Goal: Transaction & Acquisition: Purchase product/service

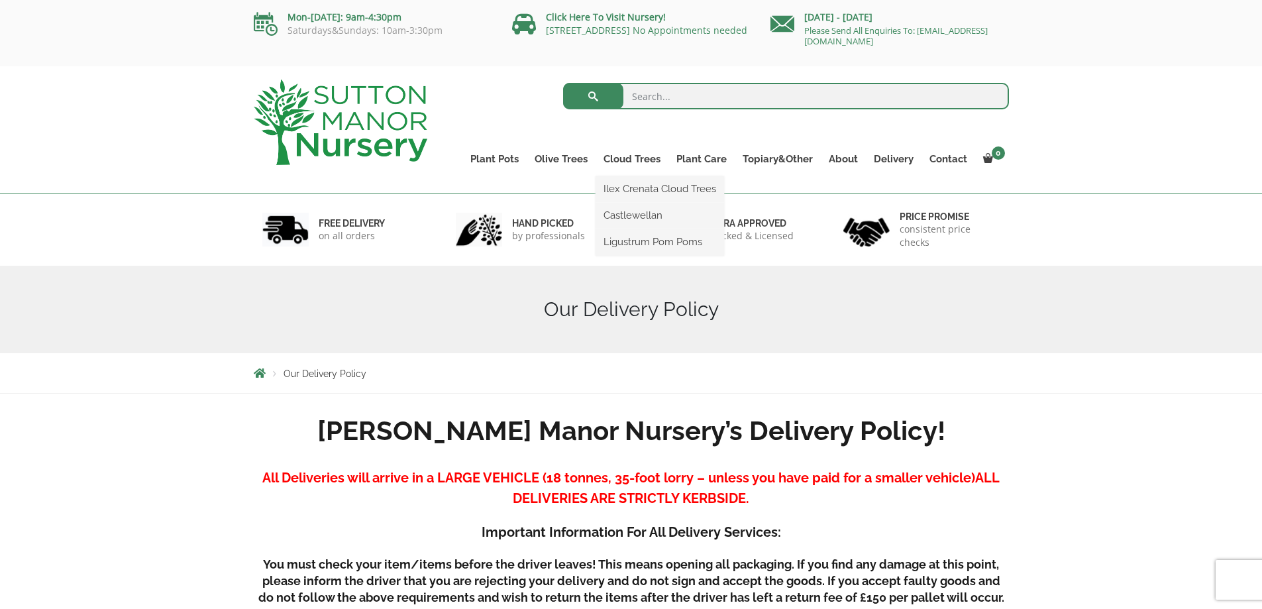
click at [643, 176] on ul "Ilex Crenata Cloud Trees Castlewellan Ligustrum Pom Poms" at bounding box center [659, 215] width 129 height 79
click at [588, 269] on link "Gnarled Multi Stem Olives" at bounding box center [603, 268] width 153 height 20
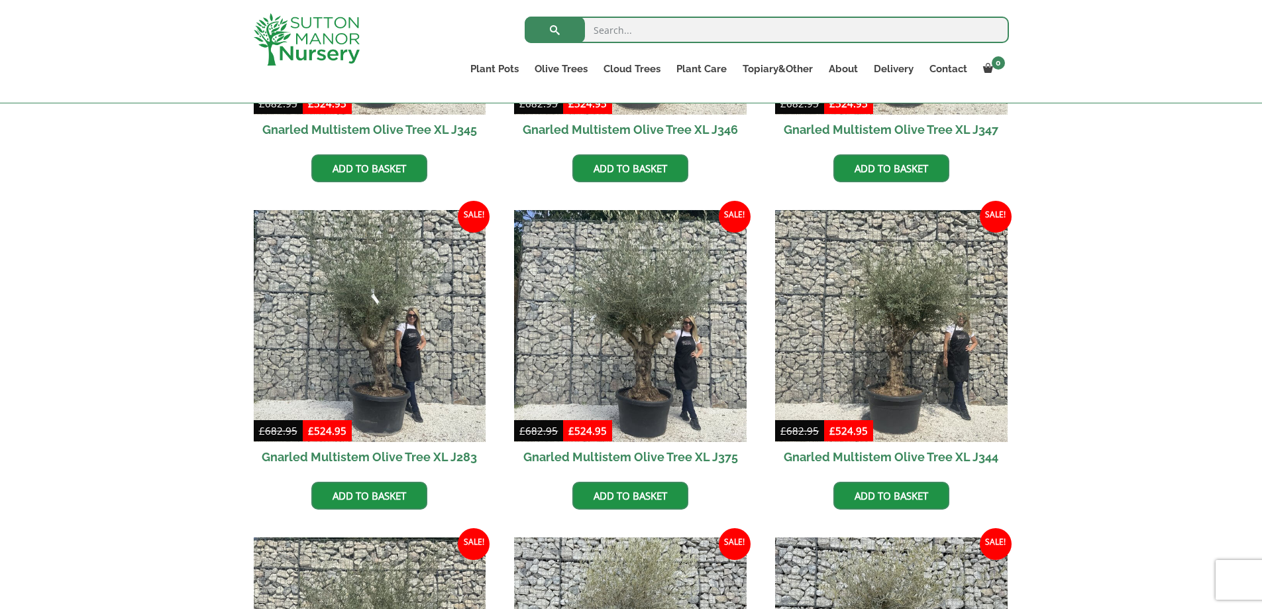
scroll to position [1457, 0]
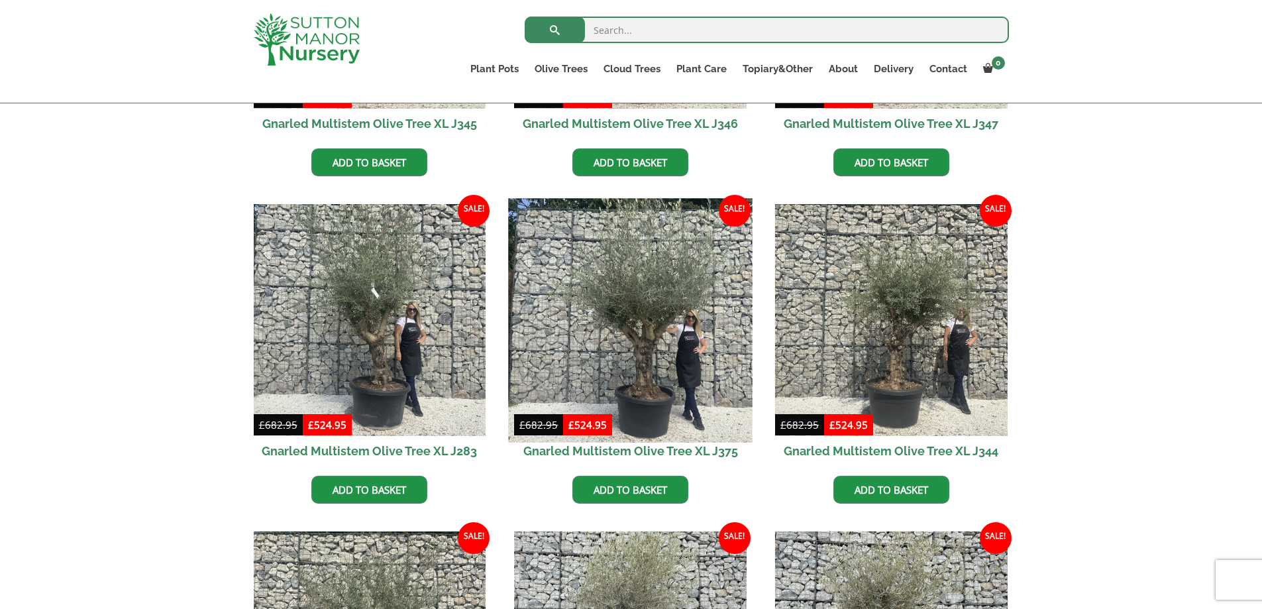
click at [648, 300] on img at bounding box center [631, 320] width 244 height 244
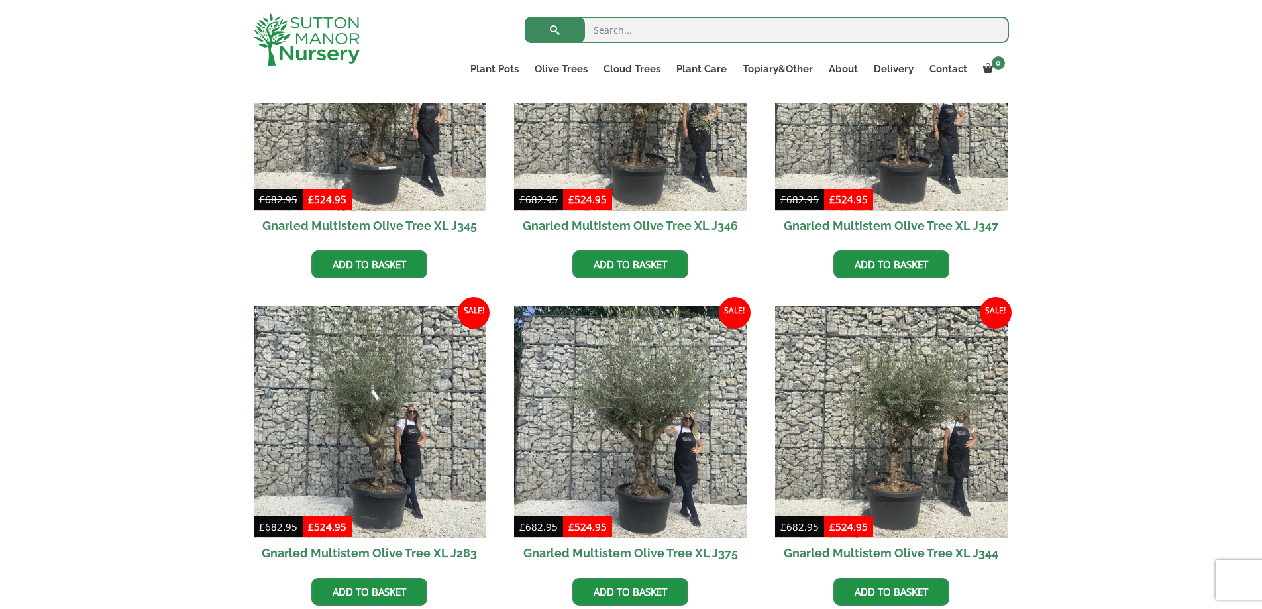
scroll to position [1391, 0]
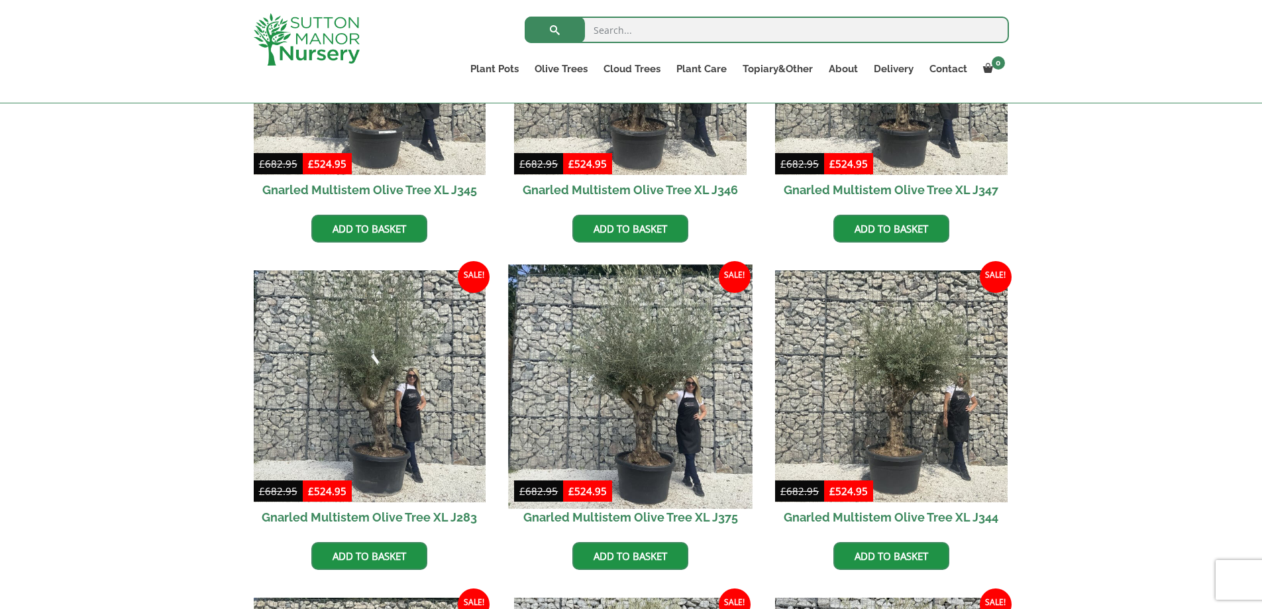
click at [683, 352] on img at bounding box center [631, 386] width 244 height 244
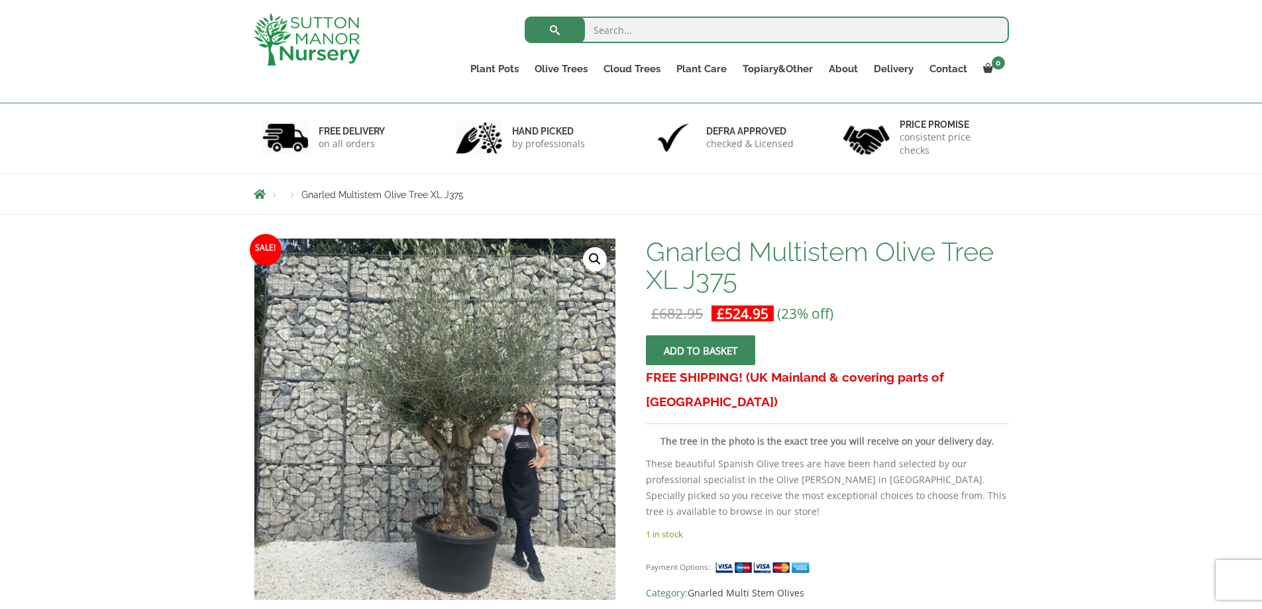
scroll to position [265, 0]
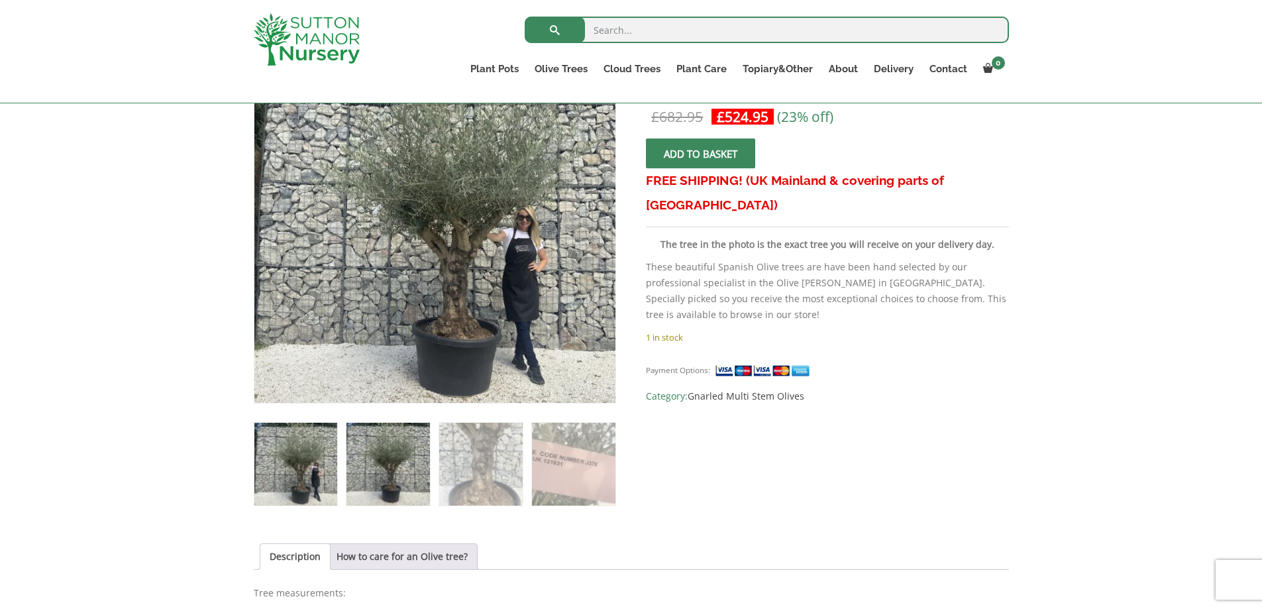
click at [383, 456] on img at bounding box center [387, 464] width 83 height 83
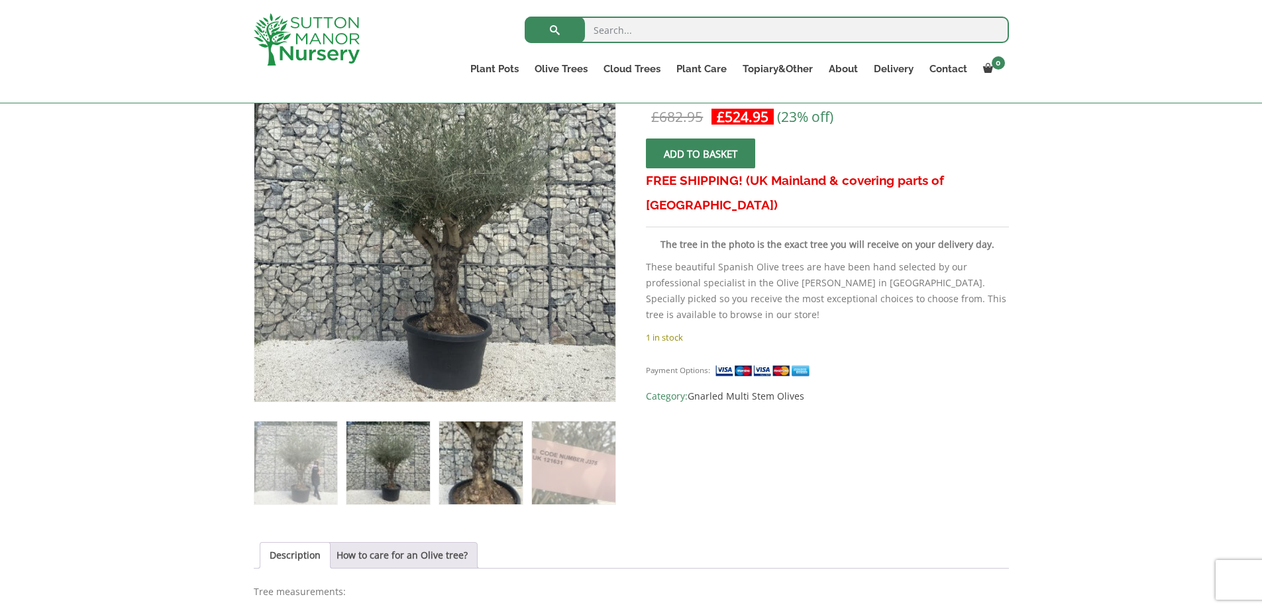
click at [453, 453] on img at bounding box center [480, 462] width 83 height 83
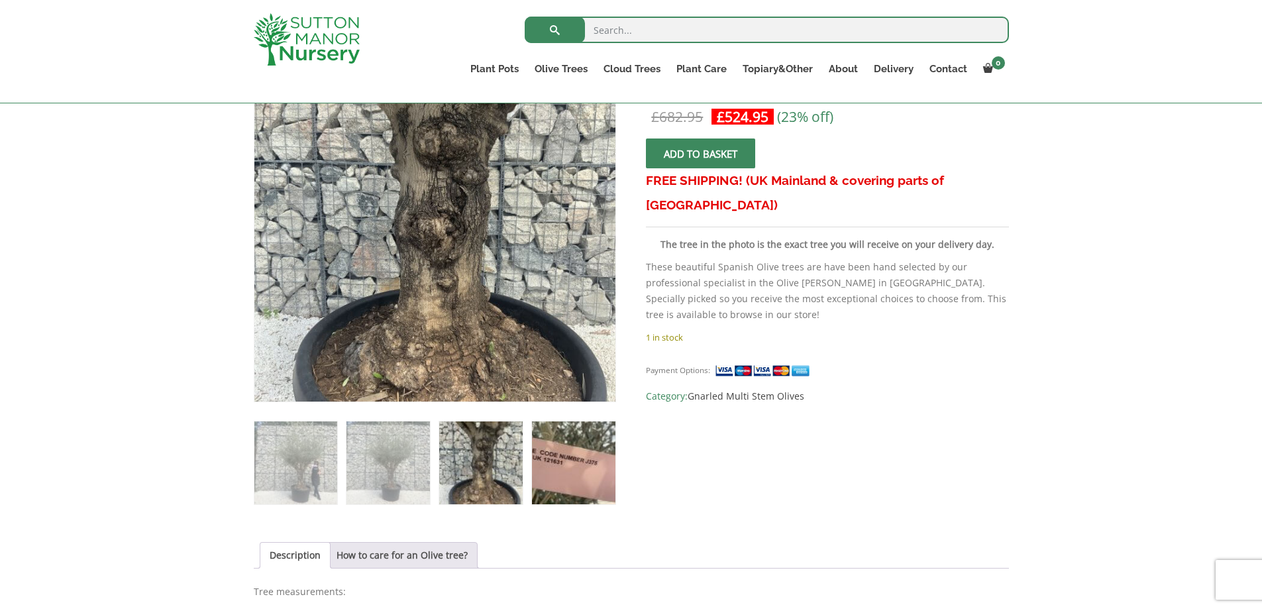
click at [554, 460] on img at bounding box center [573, 462] width 83 height 83
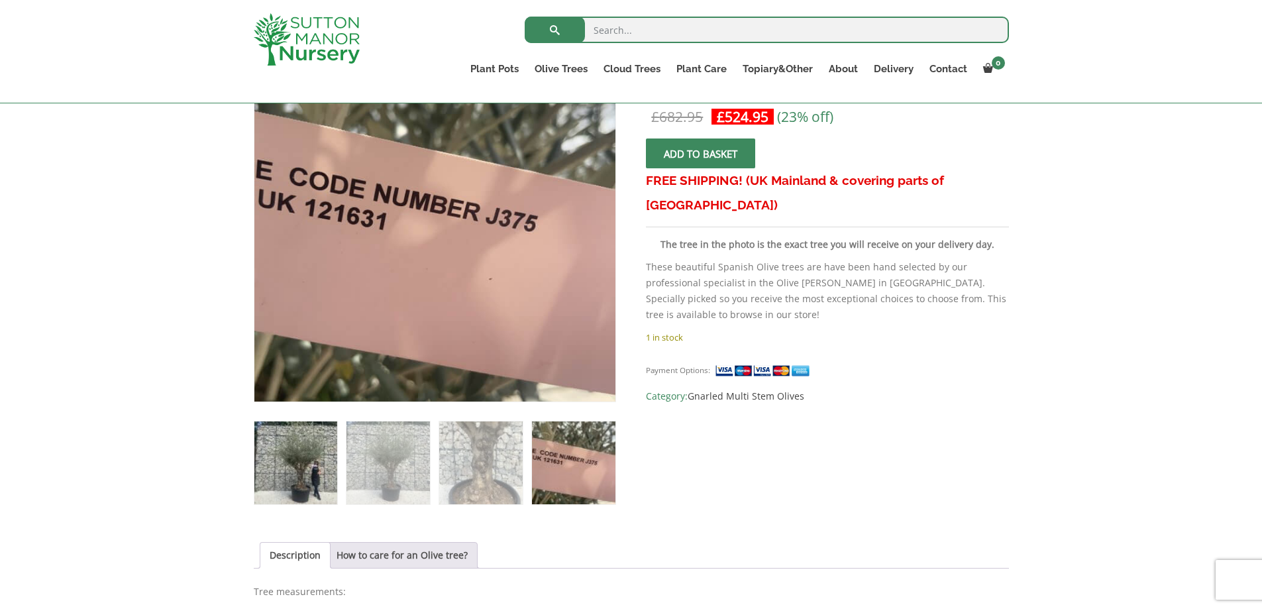
click at [299, 474] on img at bounding box center [295, 462] width 83 height 83
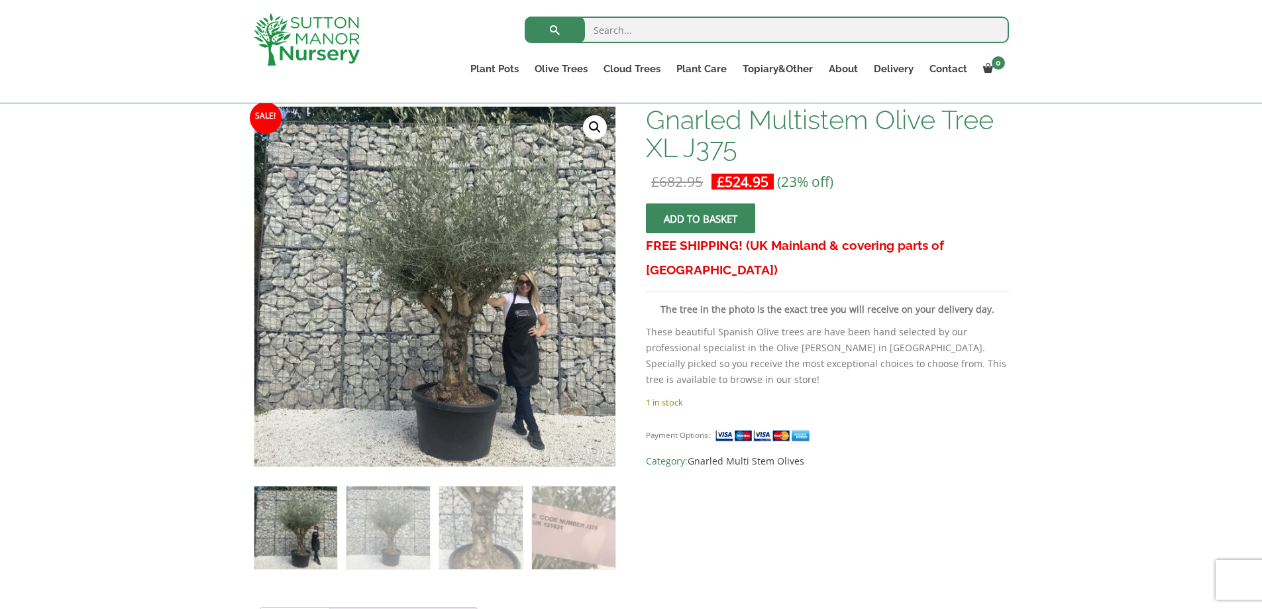
scroll to position [199, 0]
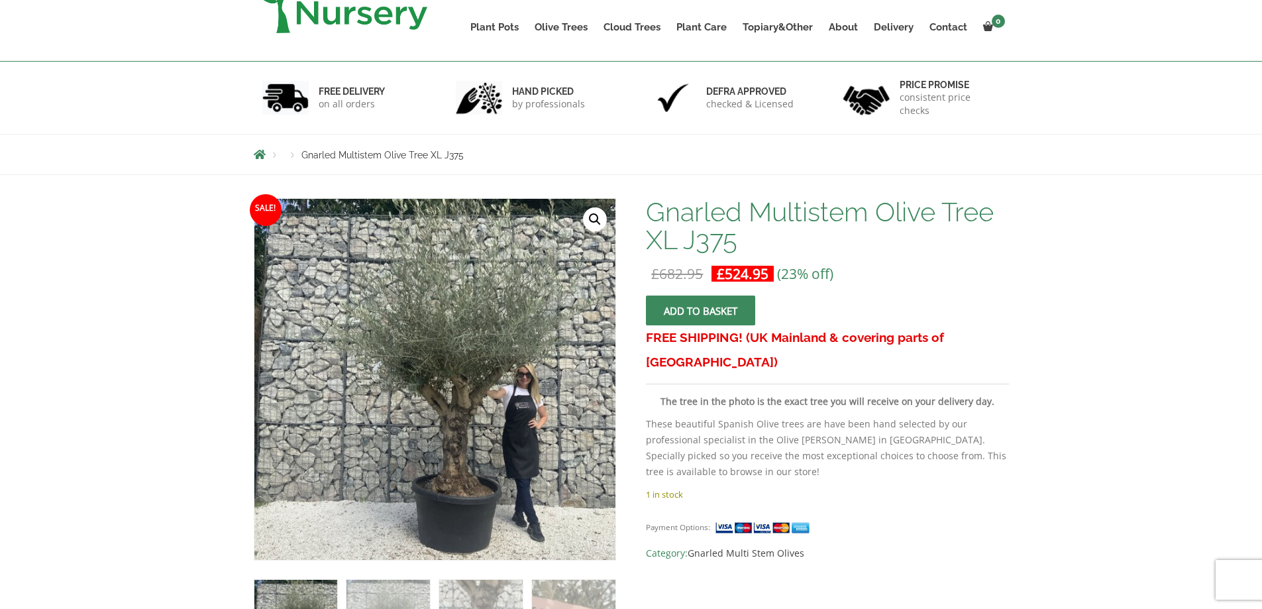
scroll to position [132, 0]
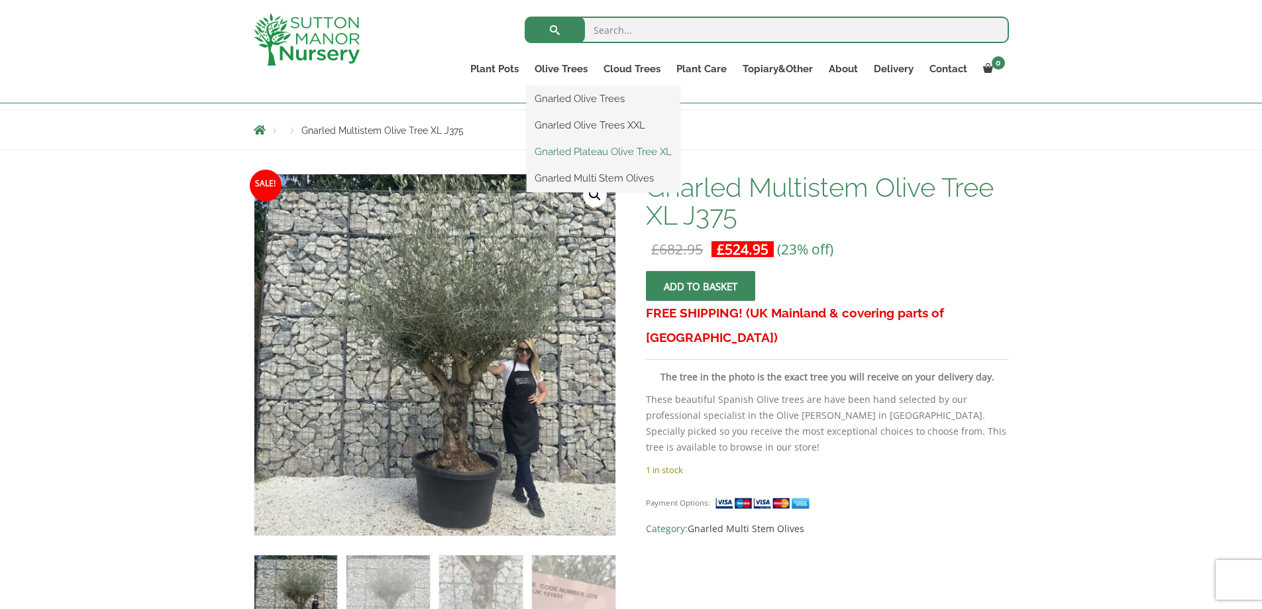
click at [547, 152] on link "Gnarled Plateau Olive Tree XL" at bounding box center [603, 152] width 153 height 20
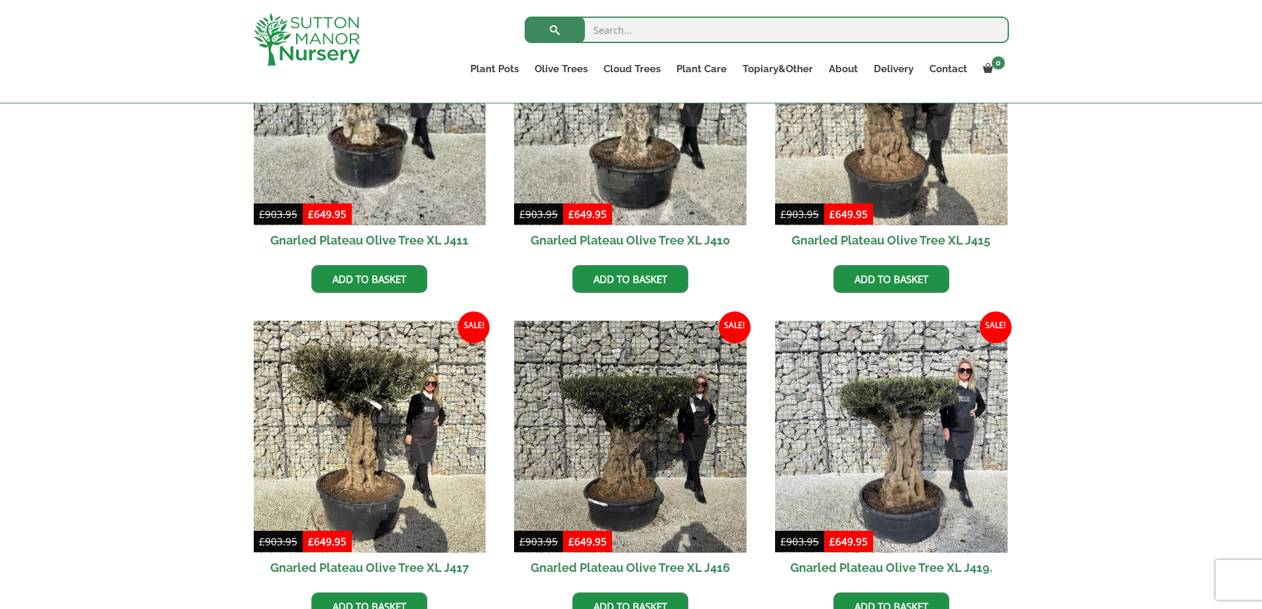
scroll to position [464, 0]
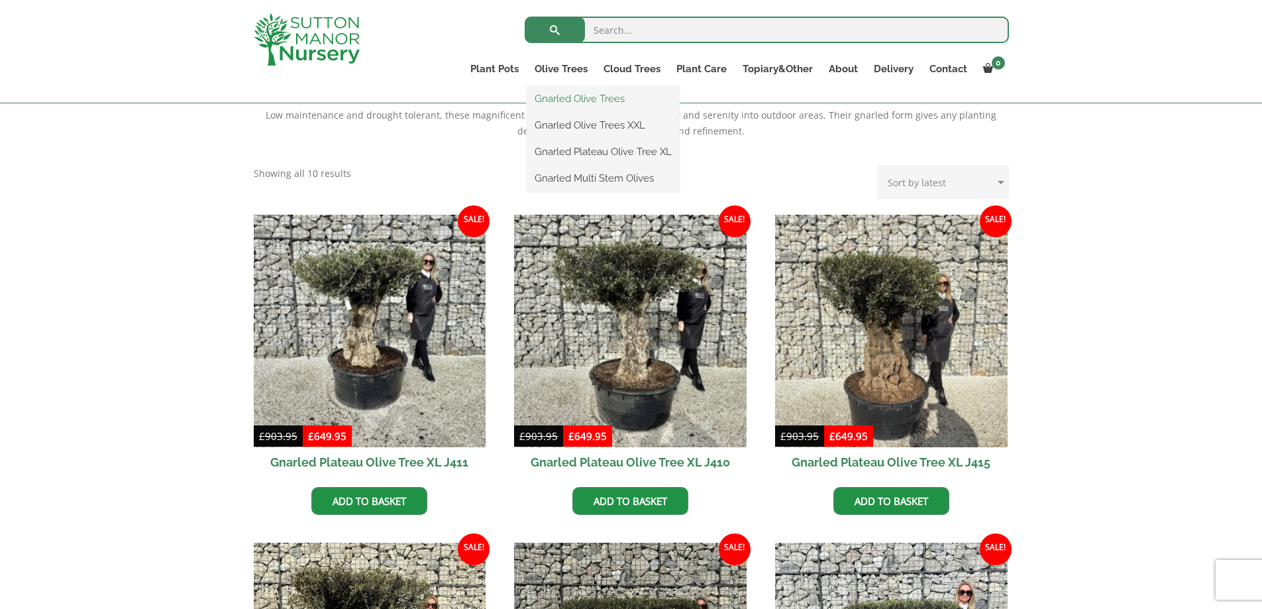
click at [560, 97] on link "Gnarled Olive Trees" at bounding box center [603, 99] width 153 height 20
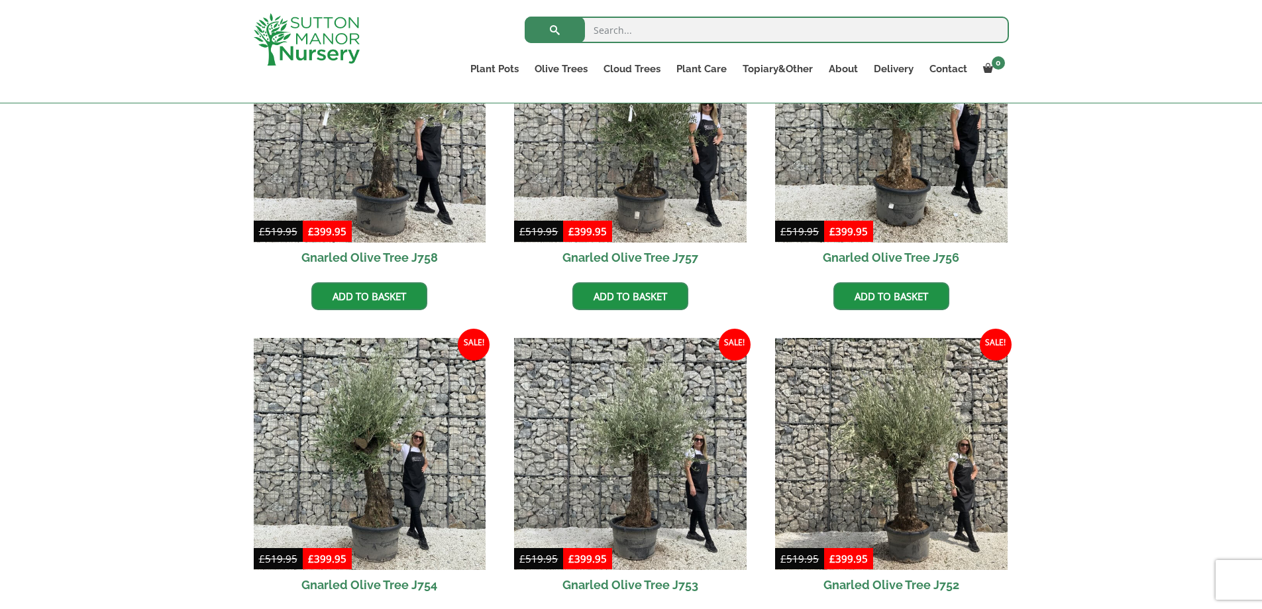
scroll to position [1060, 0]
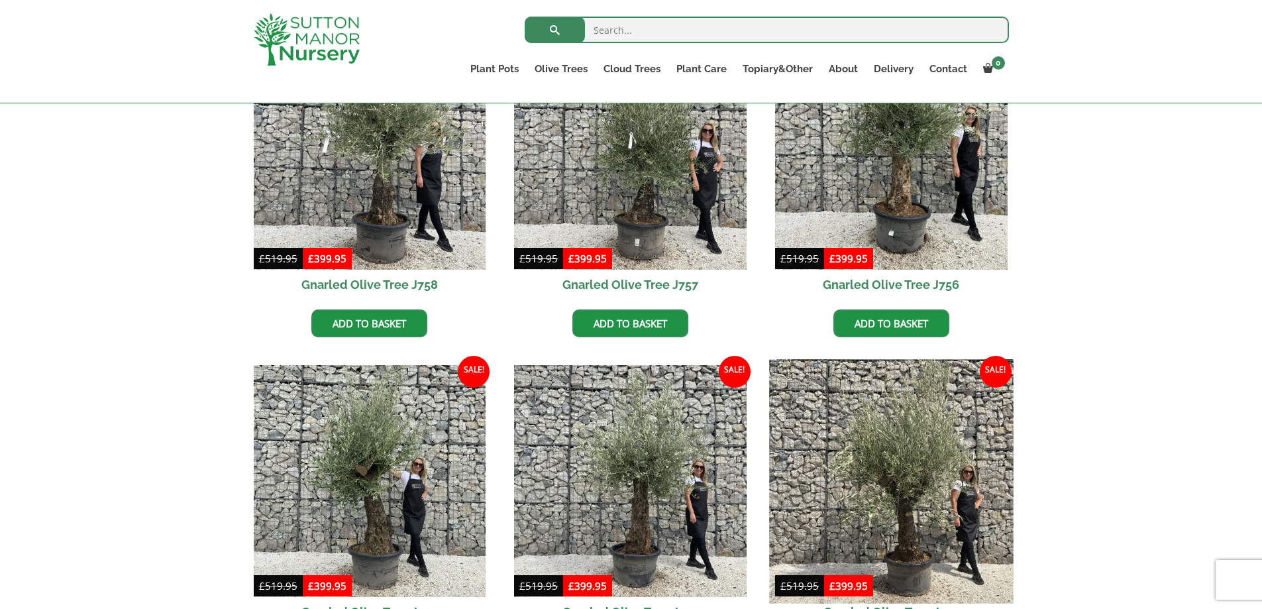
click at [874, 429] on img at bounding box center [891, 481] width 244 height 244
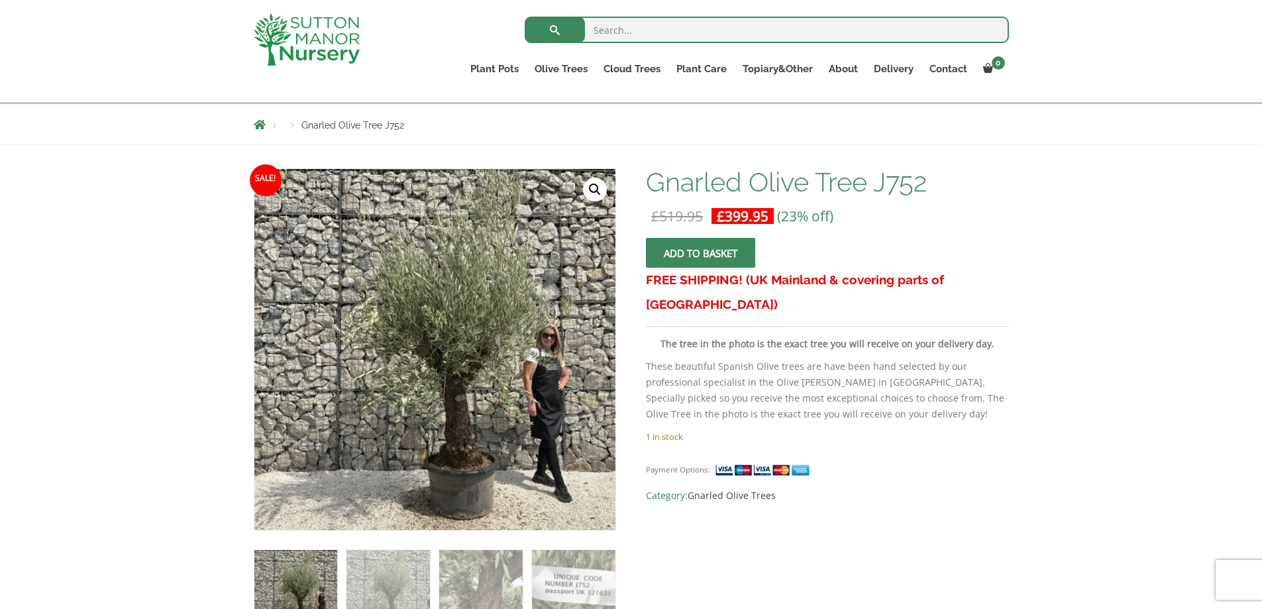
scroll to position [132, 0]
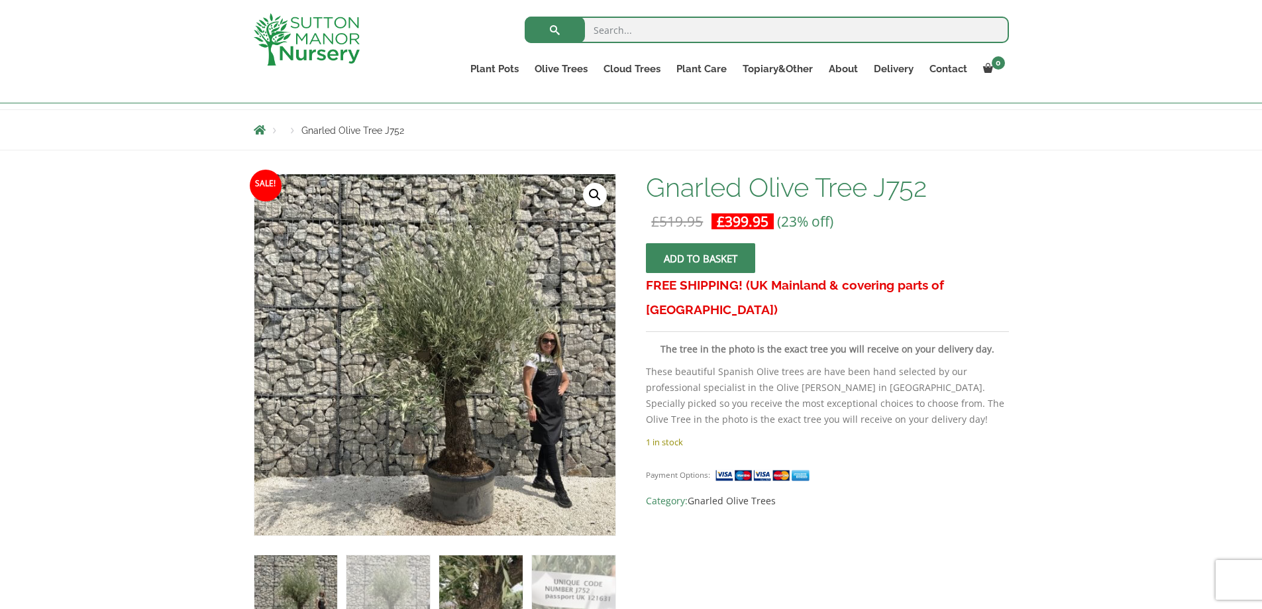
click at [464, 573] on img at bounding box center [480, 596] width 83 height 83
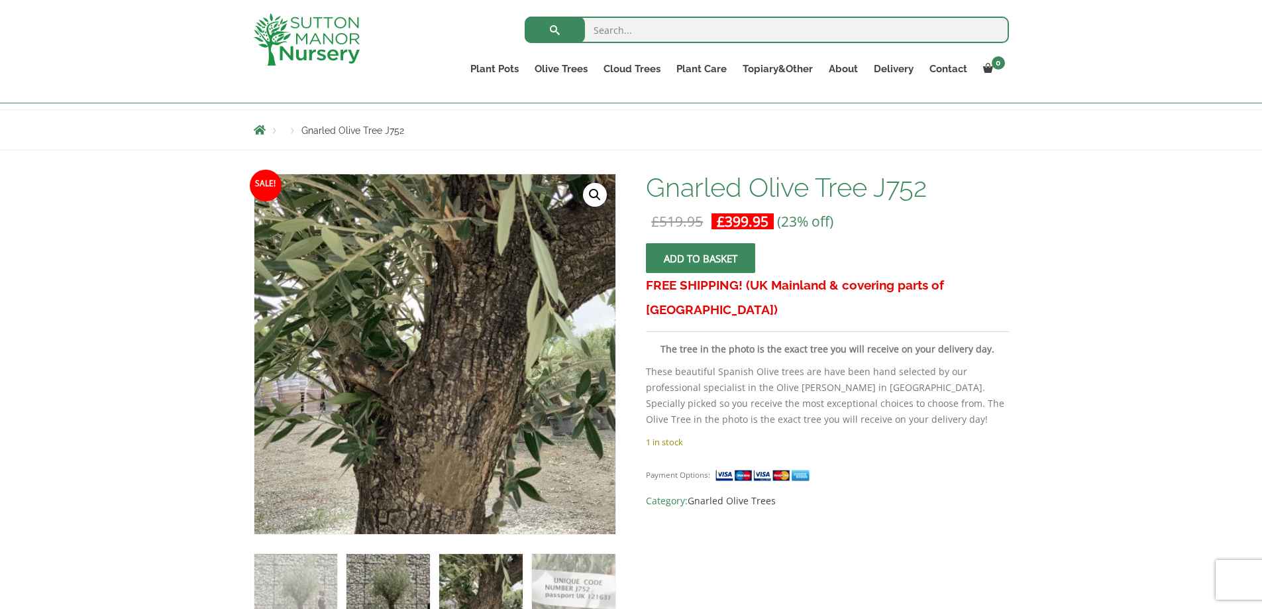
click at [403, 591] on img at bounding box center [387, 595] width 83 height 83
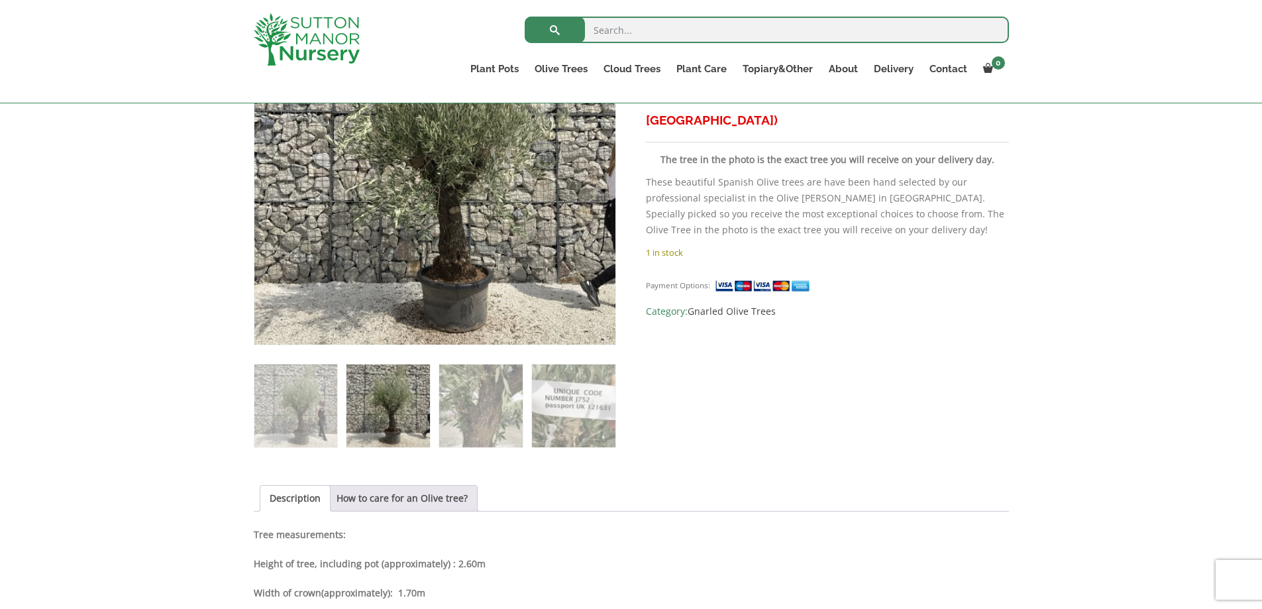
scroll to position [265, 0]
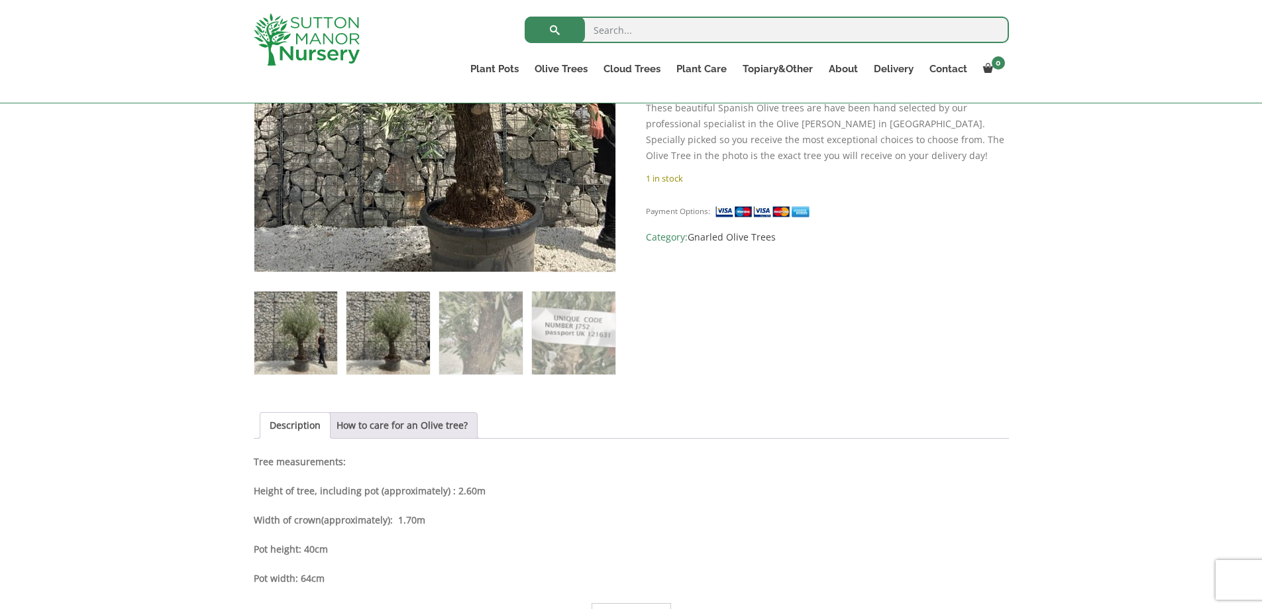
scroll to position [397, 0]
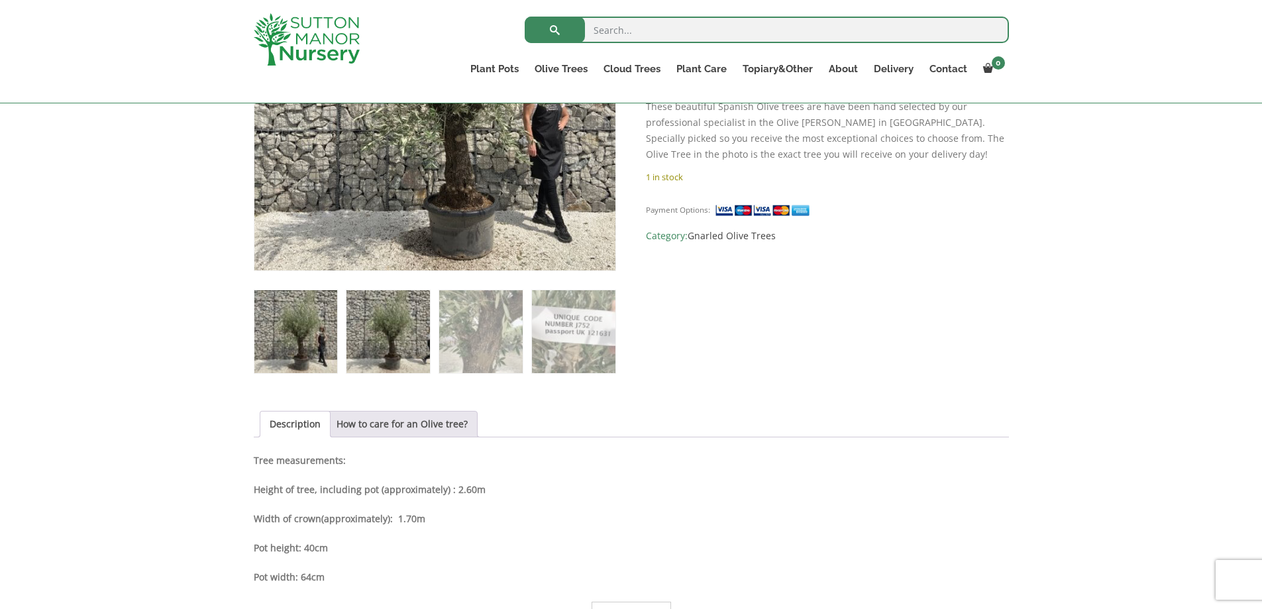
click at [394, 330] on img at bounding box center [387, 331] width 83 height 83
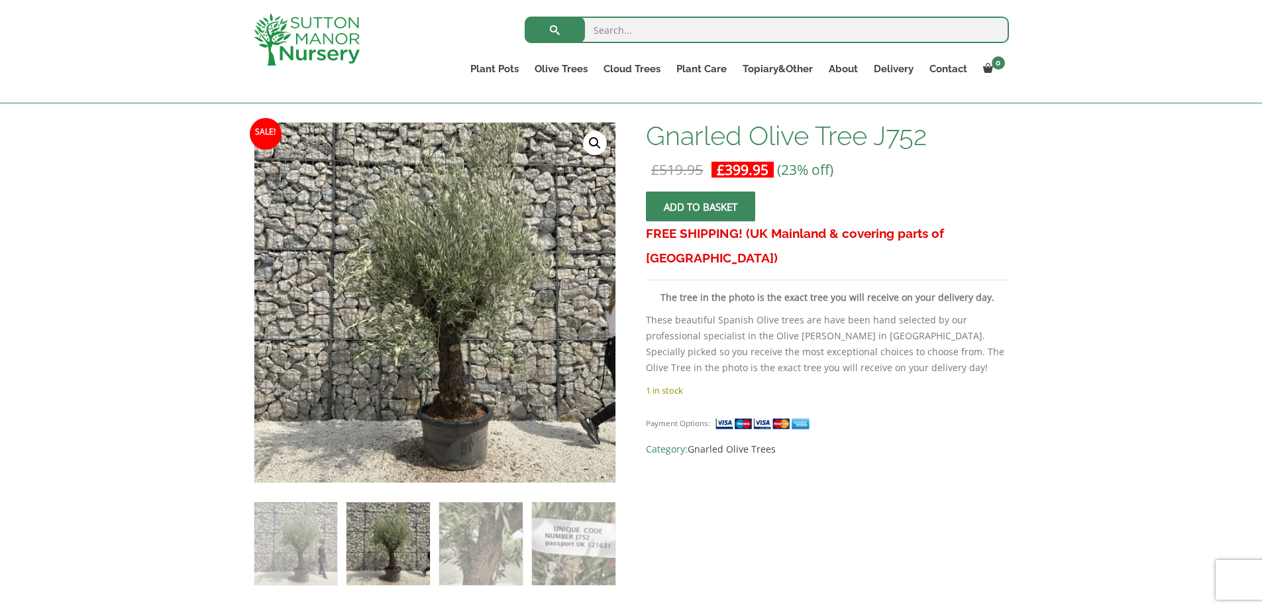
scroll to position [265, 0]
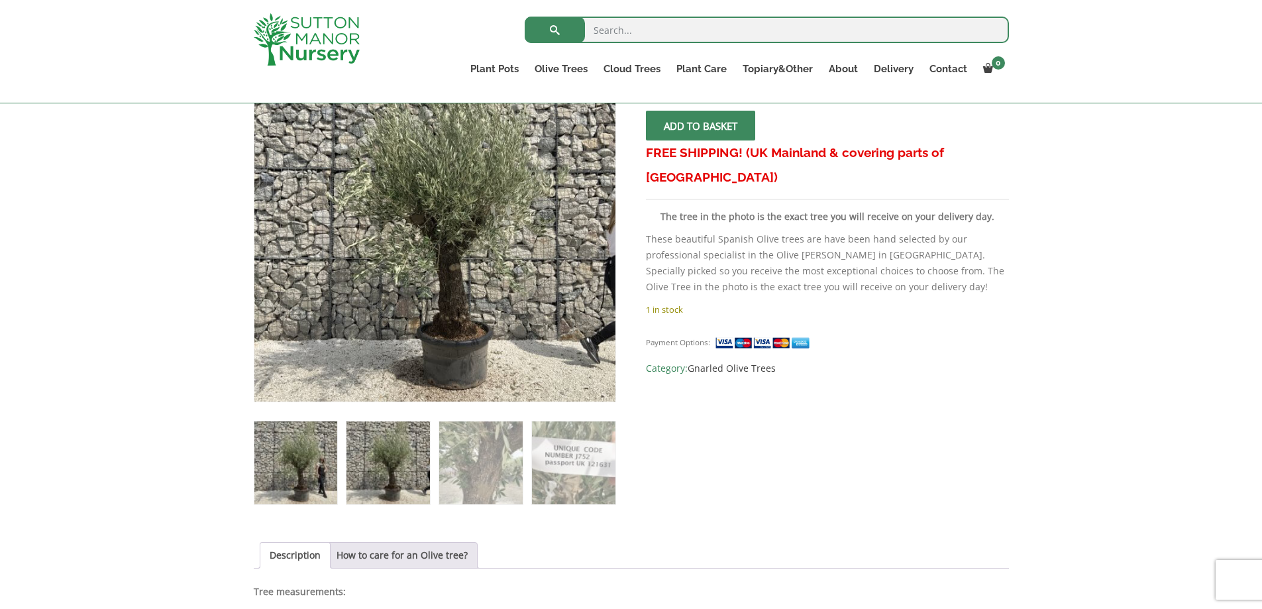
click at [276, 447] on img at bounding box center [295, 462] width 83 height 83
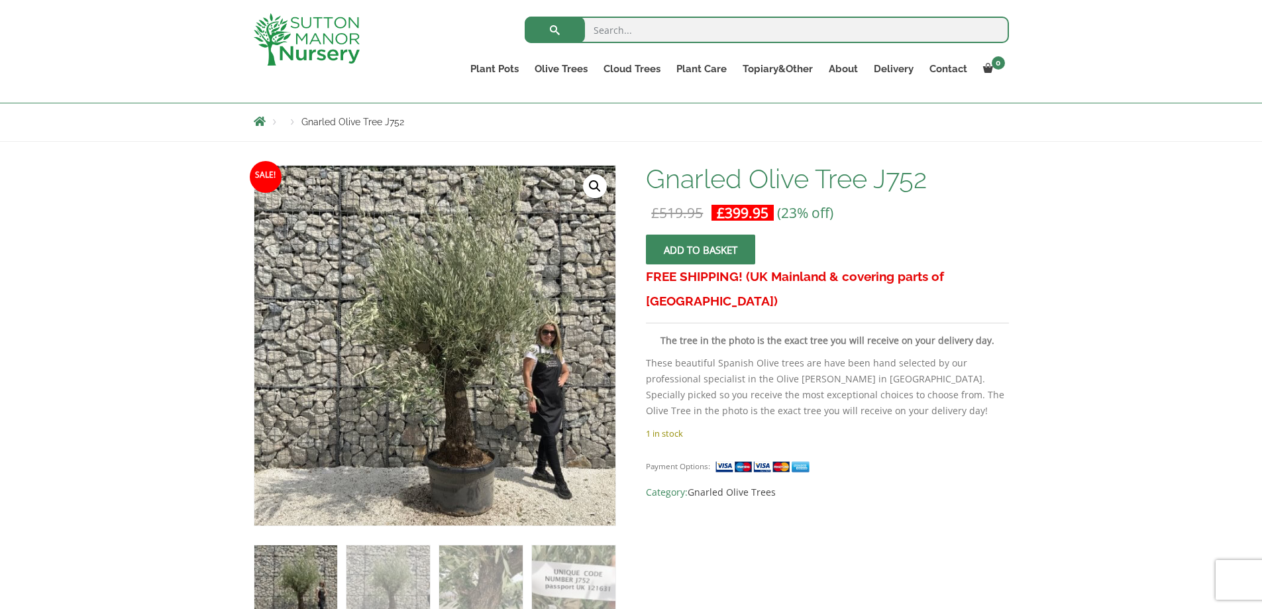
scroll to position [132, 0]
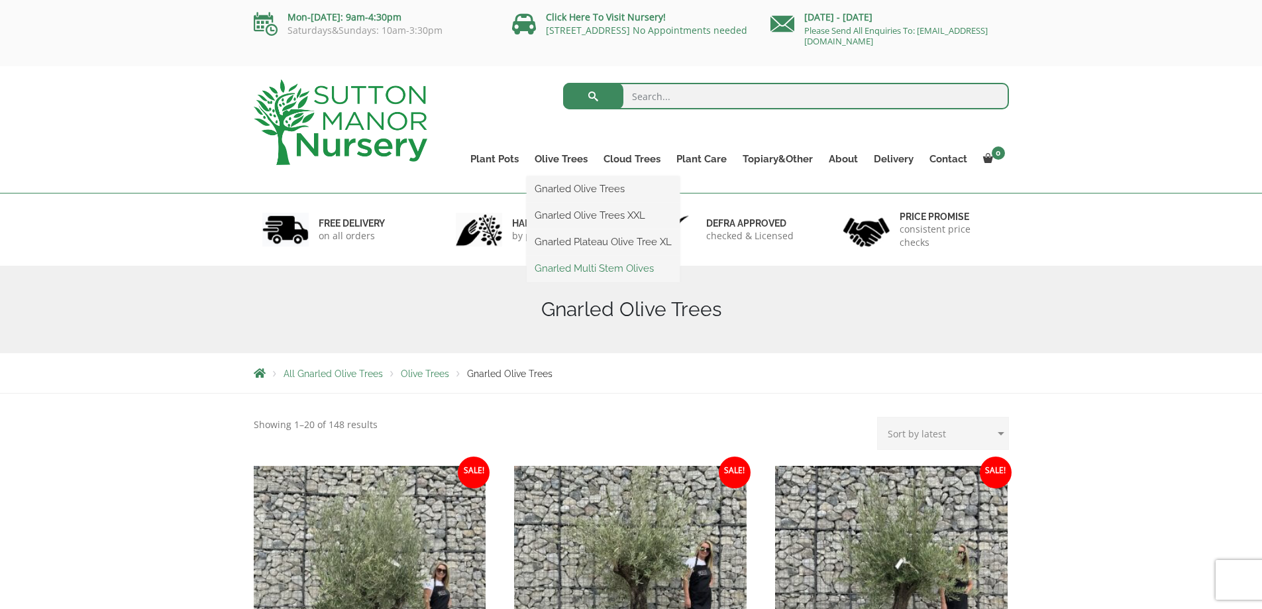
click at [559, 273] on link "Gnarled Multi Stem Olives" at bounding box center [603, 268] width 153 height 20
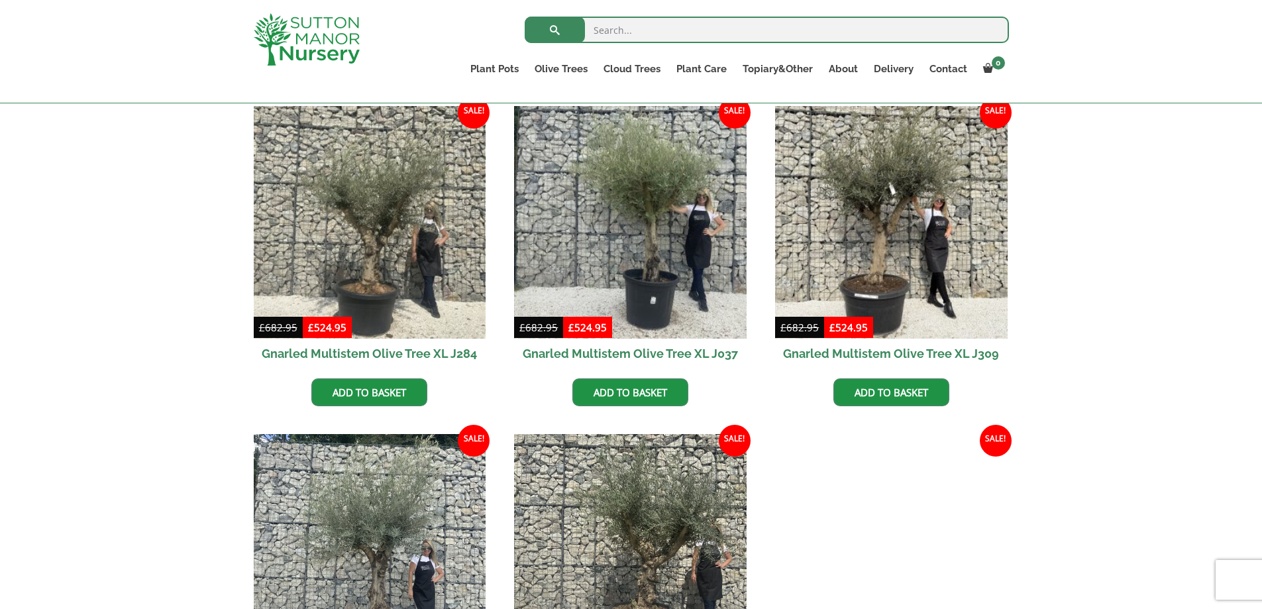
scroll to position [596, 0]
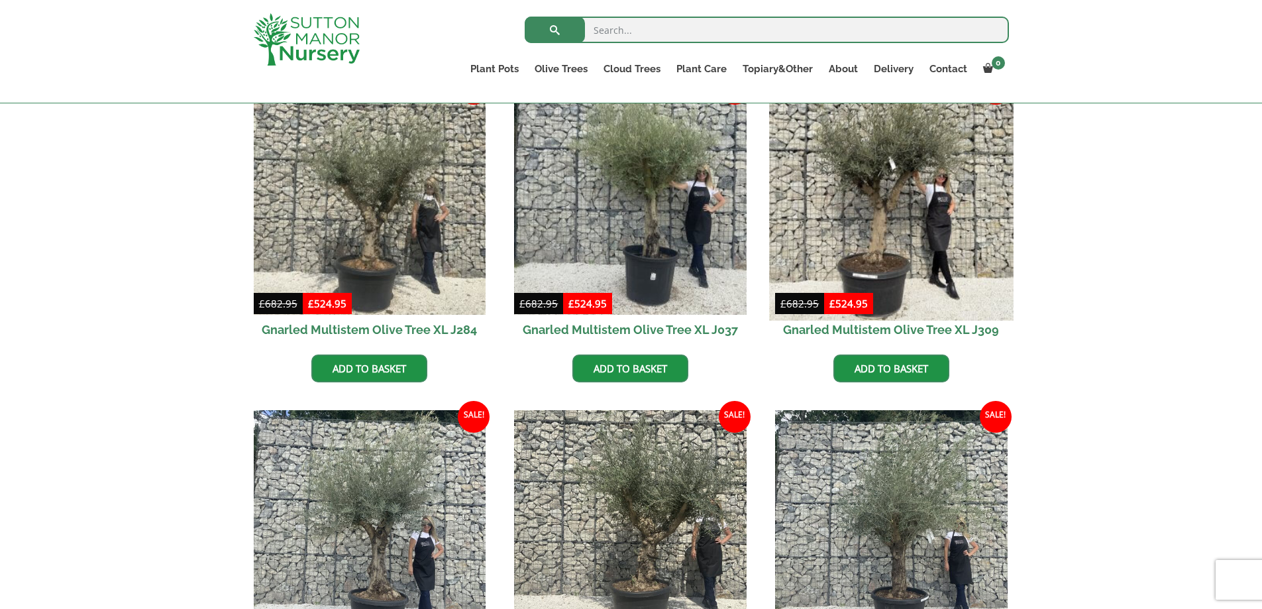
click at [883, 192] on img at bounding box center [891, 198] width 244 height 244
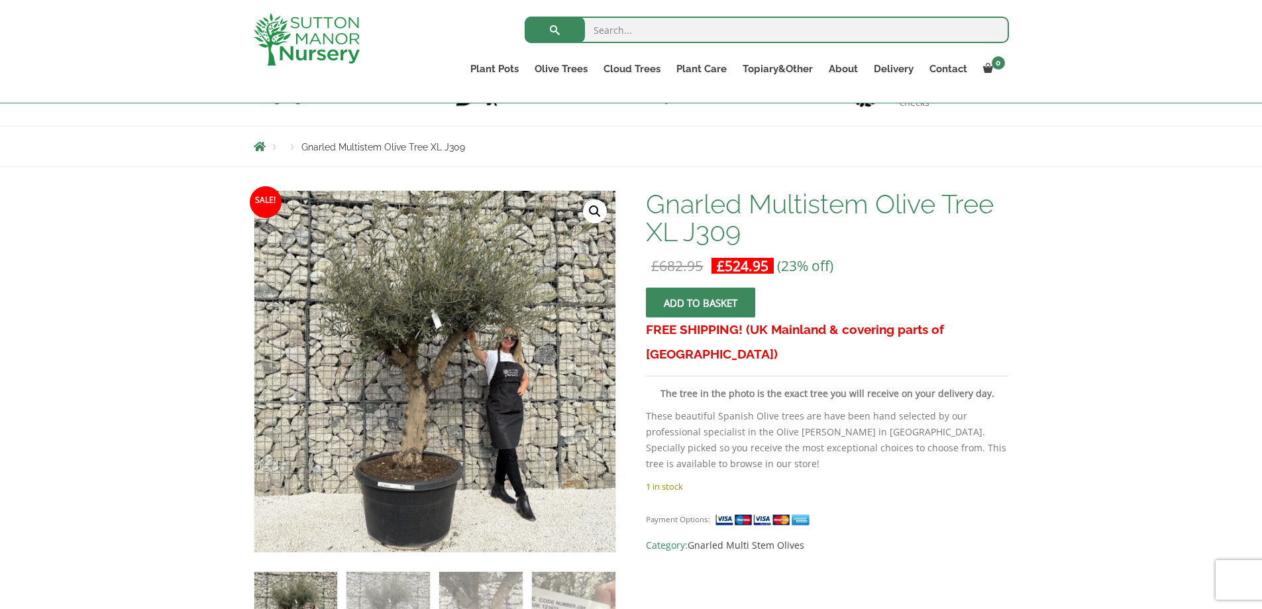
scroll to position [132, 0]
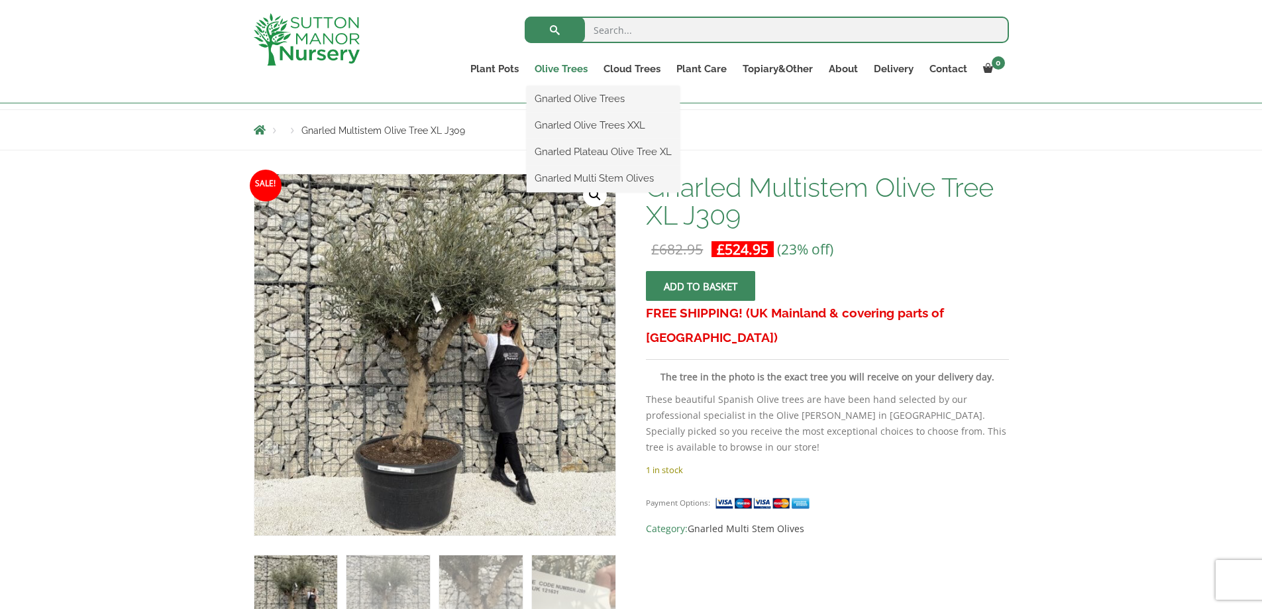
click at [572, 66] on link "Olive Trees" at bounding box center [561, 69] width 69 height 19
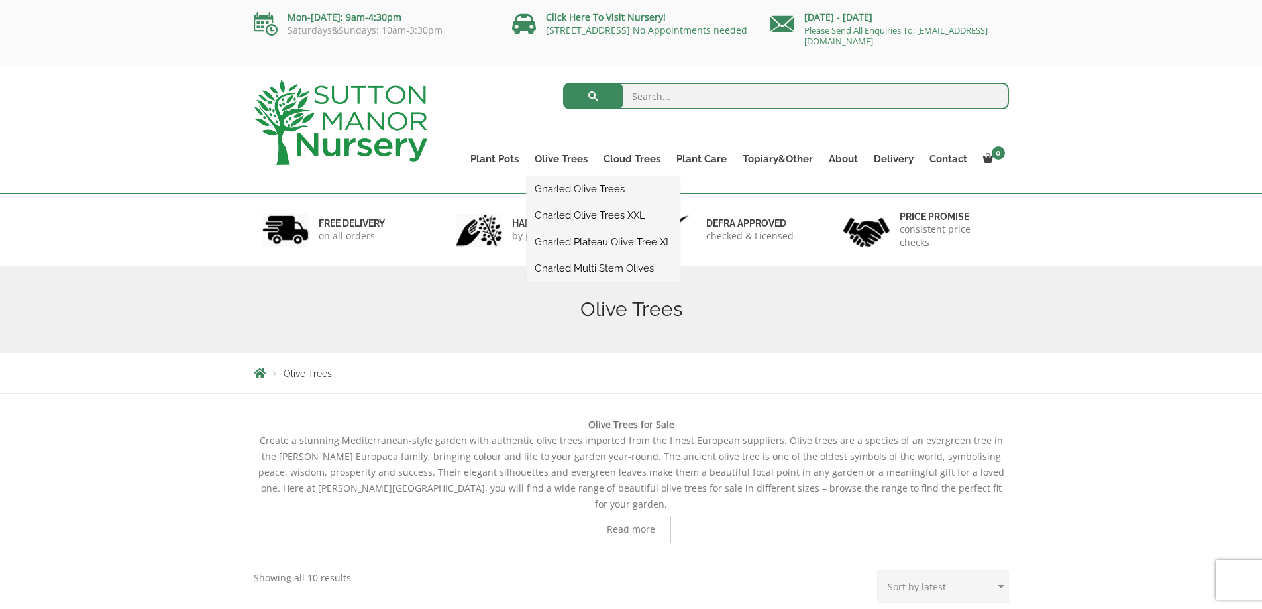
click at [553, 267] on link "Gnarled Multi Stem Olives" at bounding box center [603, 268] width 153 height 20
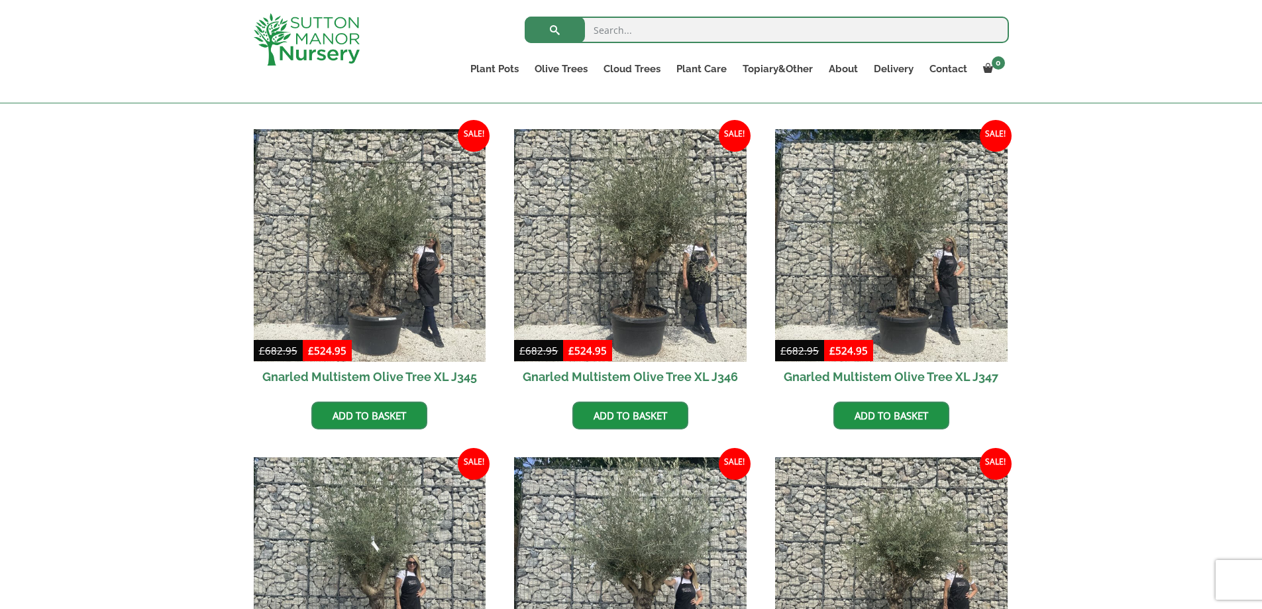
scroll to position [1391, 0]
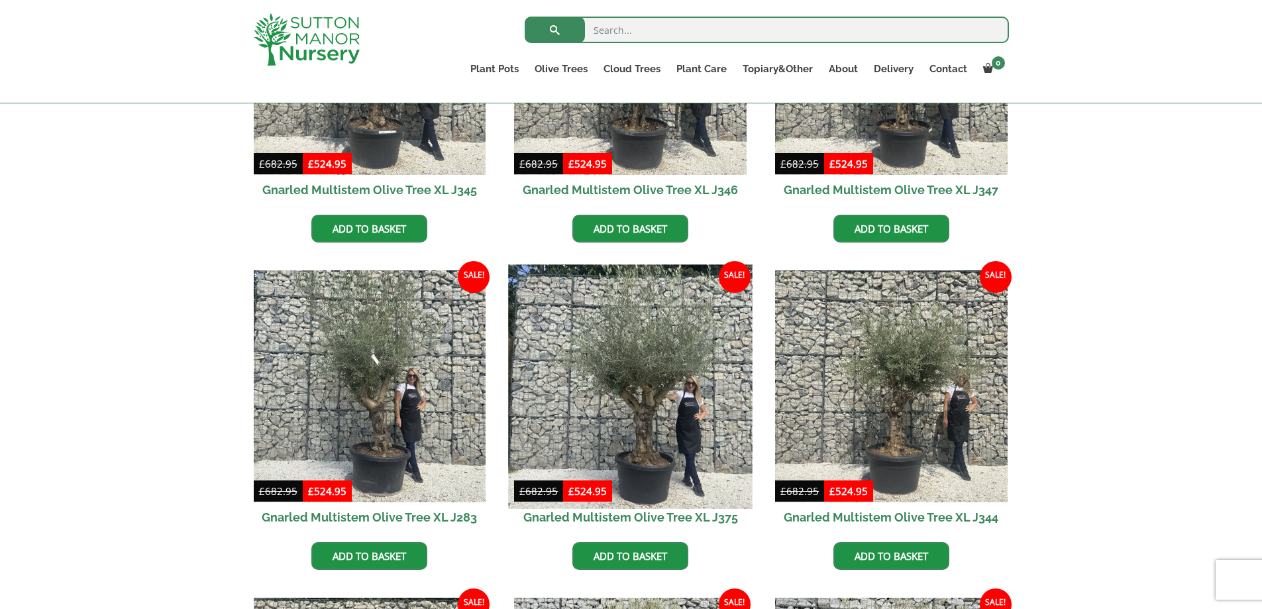
click at [599, 339] on img at bounding box center [631, 386] width 244 height 244
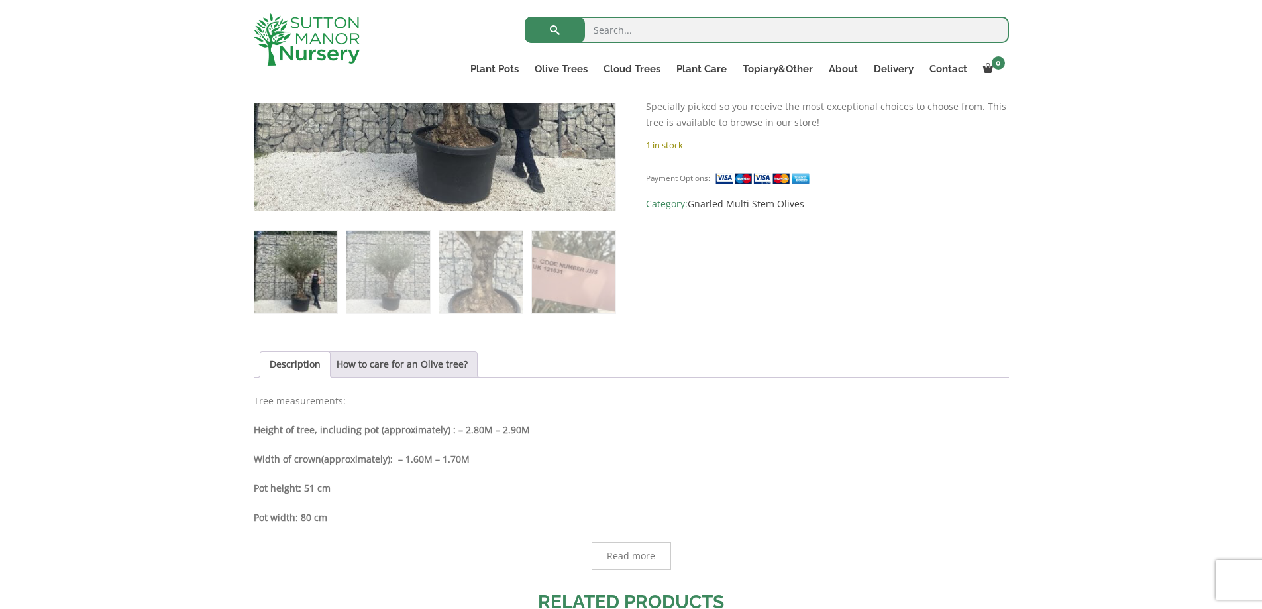
scroll to position [265, 0]
